Goal: Ask a question

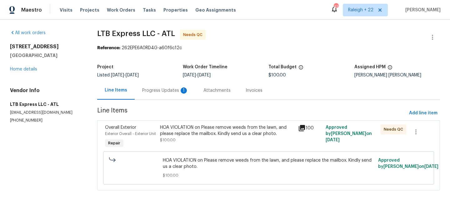
scroll to position [1, 0]
click at [170, 91] on div "Progress Updates 1" at bounding box center [165, 90] width 46 height 6
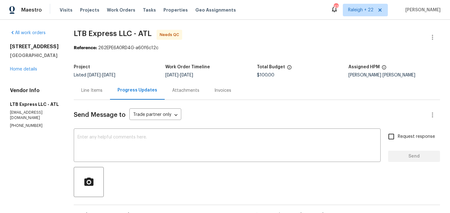
click at [85, 89] on div "Line Items" at bounding box center [91, 90] width 21 height 6
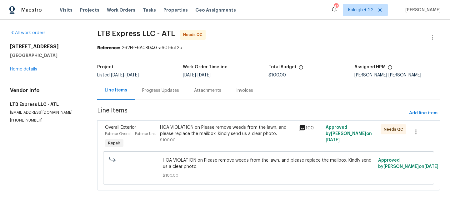
click at [173, 130] on div "HOA VIOLATION on Please remove weeds from the lawn, and please replace the mail…" at bounding box center [227, 130] width 134 height 13
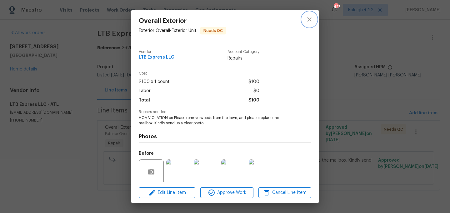
click at [308, 22] on icon "close" at bounding box center [310, 20] width 8 height 8
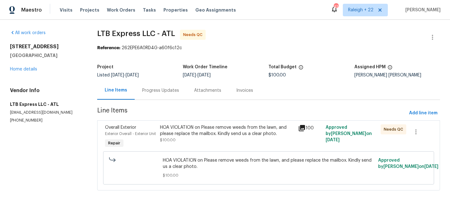
click at [167, 87] on div "Progress Updates" at bounding box center [161, 90] width 52 height 18
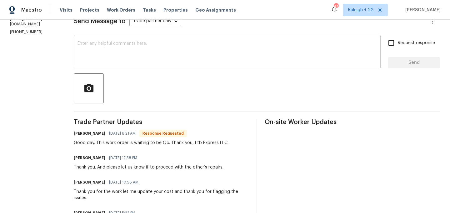
scroll to position [93, 0]
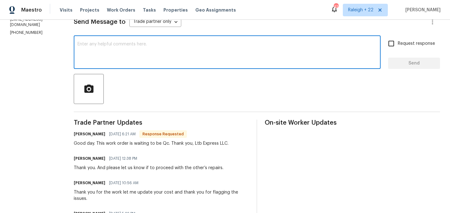
click at [151, 49] on textarea at bounding box center [227, 53] width 299 height 22
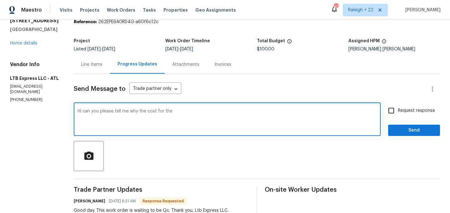
scroll to position [0, 0]
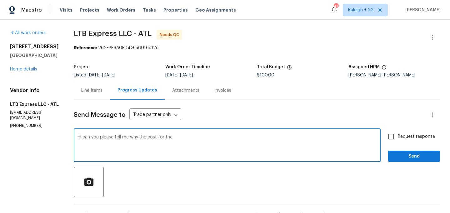
type textarea "Hi can you please tell me why the cost for the"
click at [89, 90] on div "Line Items" at bounding box center [91, 90] width 21 height 6
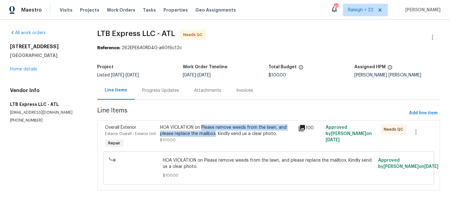
drag, startPoint x: 202, startPoint y: 126, endPoint x: 216, endPoint y: 133, distance: 15.5
click at [216, 133] on div "HOA VIOLATION on Please remove weeds from the lawn, and please replace the mail…" at bounding box center [227, 130] width 134 height 13
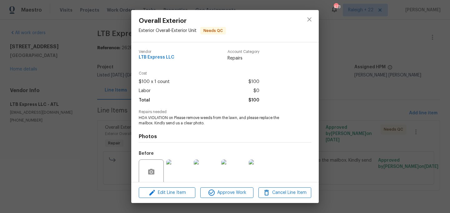
copy div "Please remove weeds from the lawn, and please replace the mailbox"
click at [310, 21] on icon "close" at bounding box center [310, 20] width 8 height 8
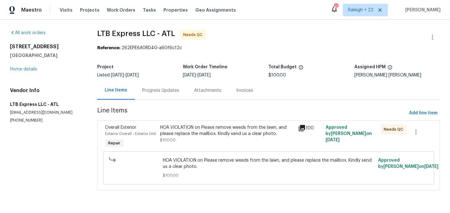
click at [165, 92] on div "Progress Updates" at bounding box center [160, 90] width 37 height 6
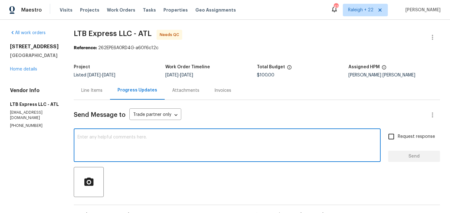
click at [135, 136] on textarea at bounding box center [227, 146] width 299 height 22
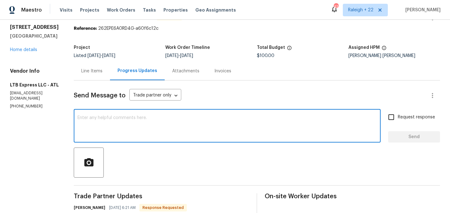
scroll to position [24, 0]
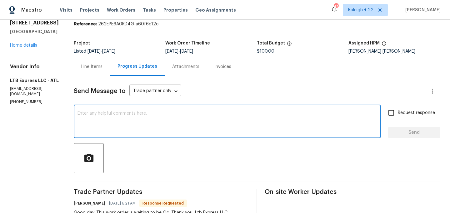
click at [137, 118] on textarea at bounding box center [227, 122] width 299 height 22
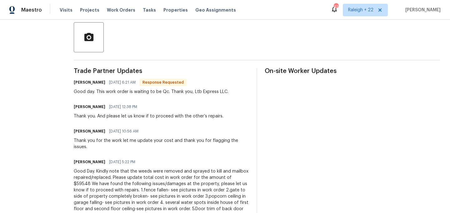
scroll to position [161, 0]
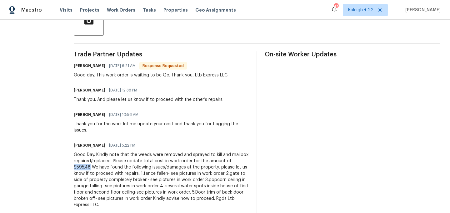
drag, startPoint x: 222, startPoint y: 155, endPoint x: 240, endPoint y: 155, distance: 18.1
click at [240, 155] on div "Good Day. Kindly note that the weeds were removed and sprayed to kill and mailb…" at bounding box center [161, 179] width 175 height 56
copy div "$595.48"
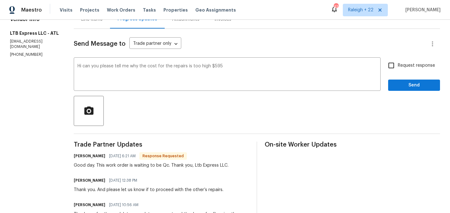
scroll to position [16, 0]
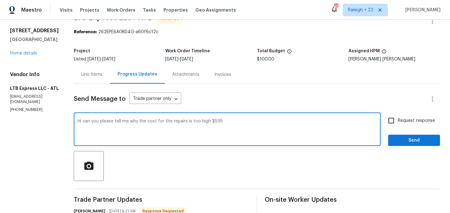
drag, startPoint x: 204, startPoint y: 121, endPoint x: 221, endPoint y: 121, distance: 16.9
click at [221, 121] on textarea "Hi can you please tell me why the cost for the repairs is too high $595" at bounding box center [227, 130] width 299 height 22
paste textarea ".48"
click at [240, 123] on textarea "Hi, can you please tell me why the cost for the repairs is too high $595.48?" at bounding box center [227, 130] width 299 height 22
type textarea "Hi, can you please tell me why the cost for the repairs is too high $595.48? Is…"
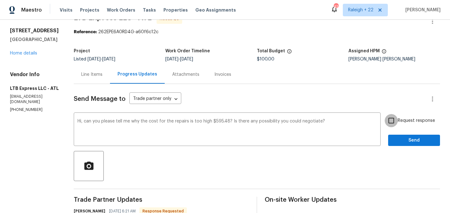
click at [394, 121] on input "Request response" at bounding box center [391, 120] width 13 height 13
checkbox input "true"
click at [397, 140] on span "Send" at bounding box center [414, 140] width 42 height 8
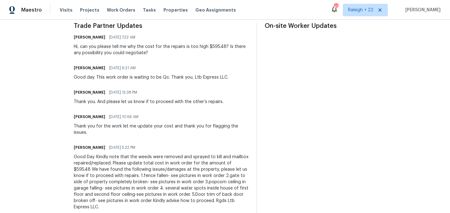
scroll to position [176, 0]
